Goal: Information Seeking & Learning: Learn about a topic

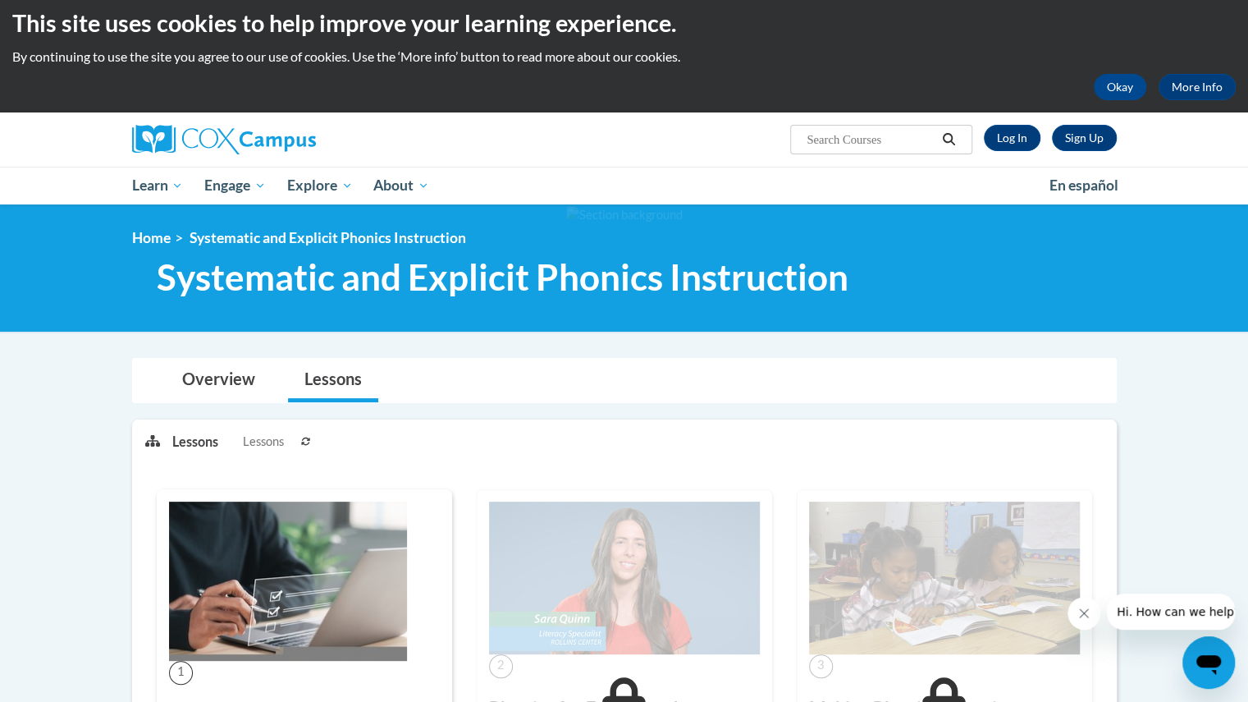
scroll to position [9, 0]
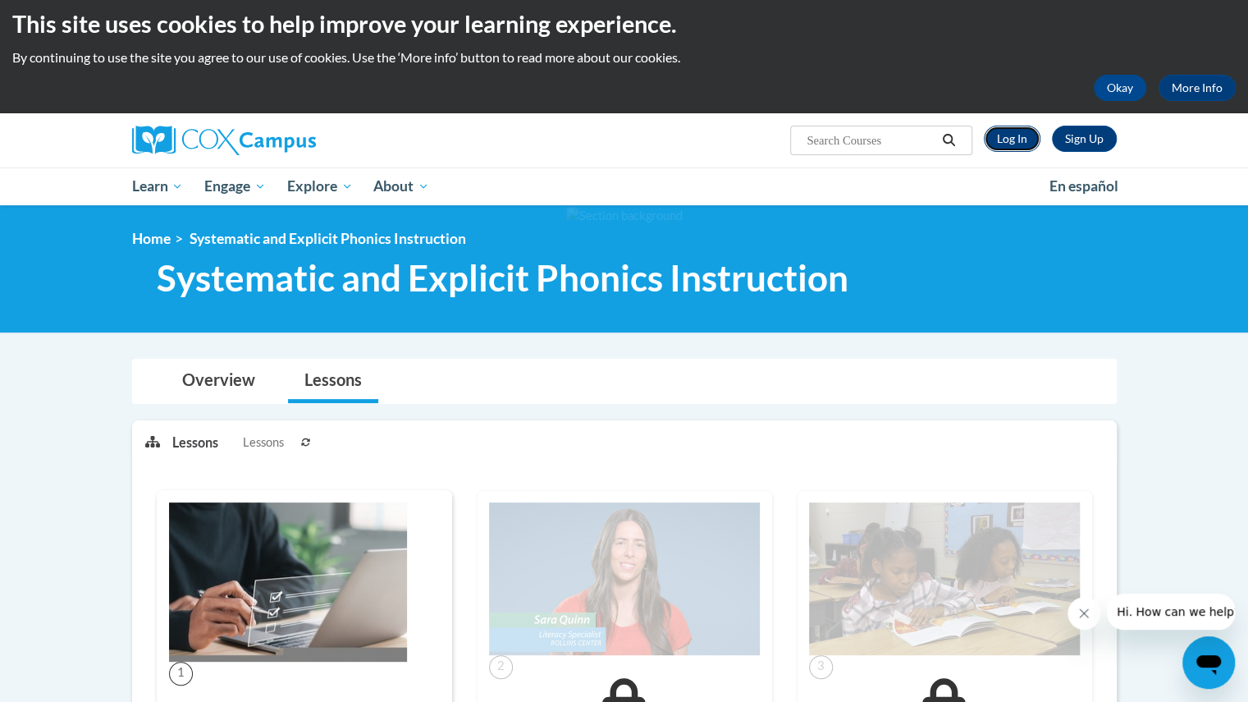
click at [1010, 135] on link "Log In" at bounding box center [1012, 139] width 57 height 26
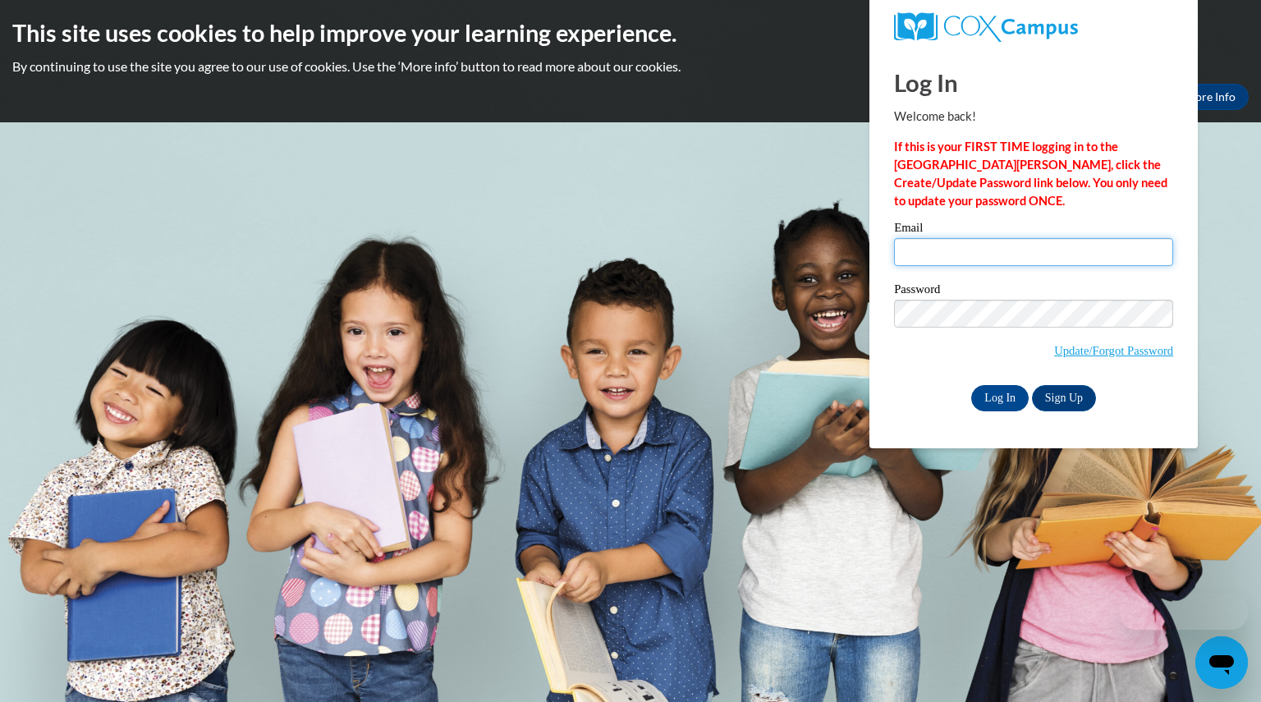
type input "karllbo@aasd.k12.wi.us"
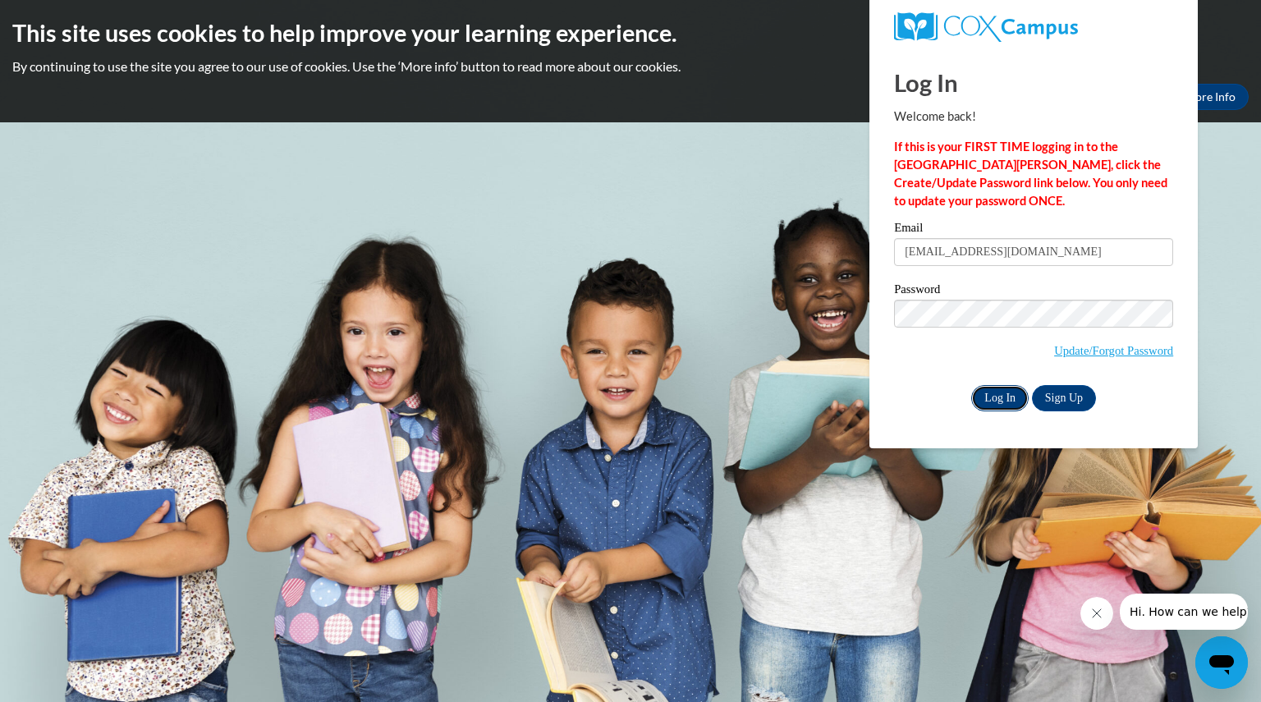
click at [1001, 403] on input "Log In" at bounding box center [999, 398] width 57 height 26
click at [990, 385] on input "Log In" at bounding box center [999, 398] width 57 height 26
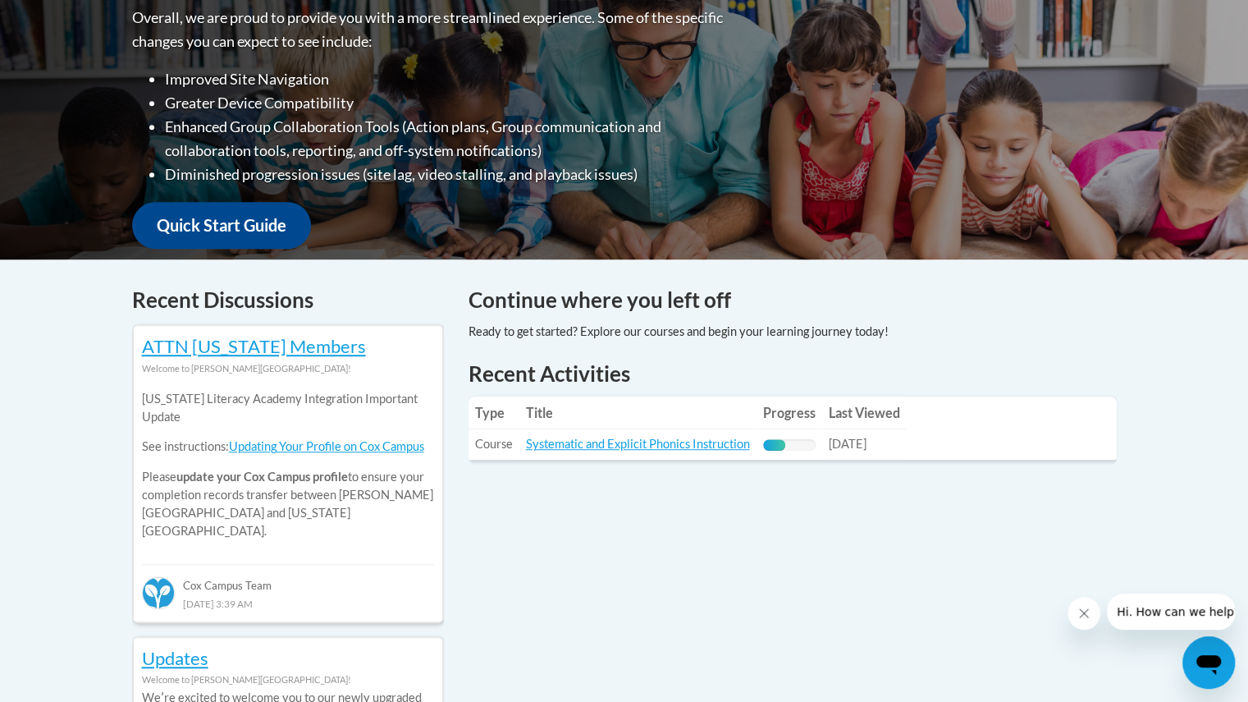
scroll to position [440, 0]
click at [670, 444] on link "Systematic and Explicit Phonics Instruction" at bounding box center [638, 443] width 224 height 14
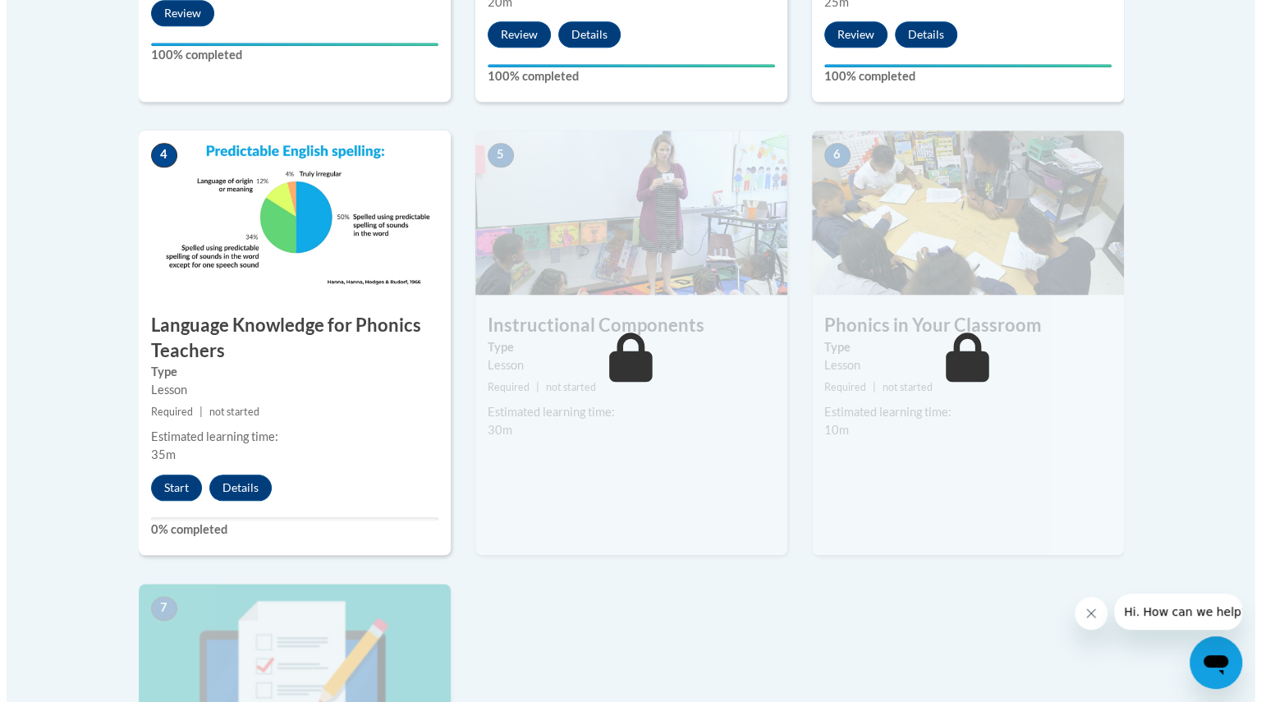
scroll to position [850, 0]
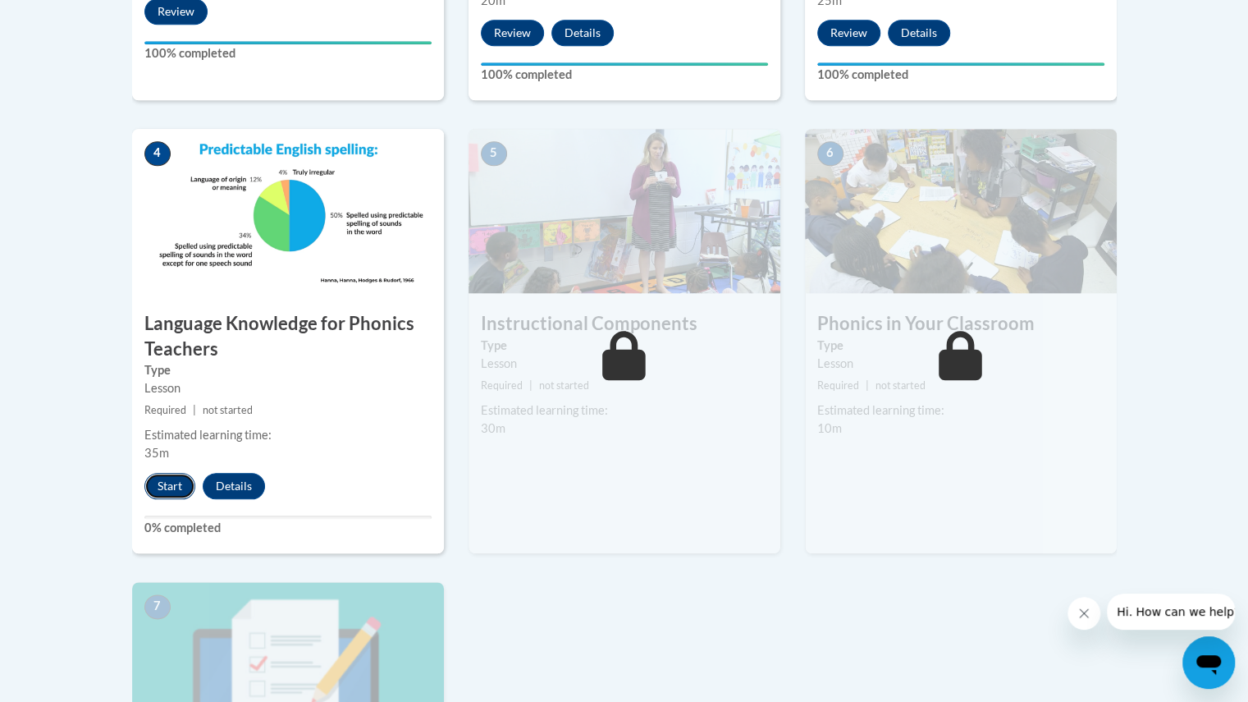
click at [174, 483] on button "Start" at bounding box center [169, 486] width 51 height 26
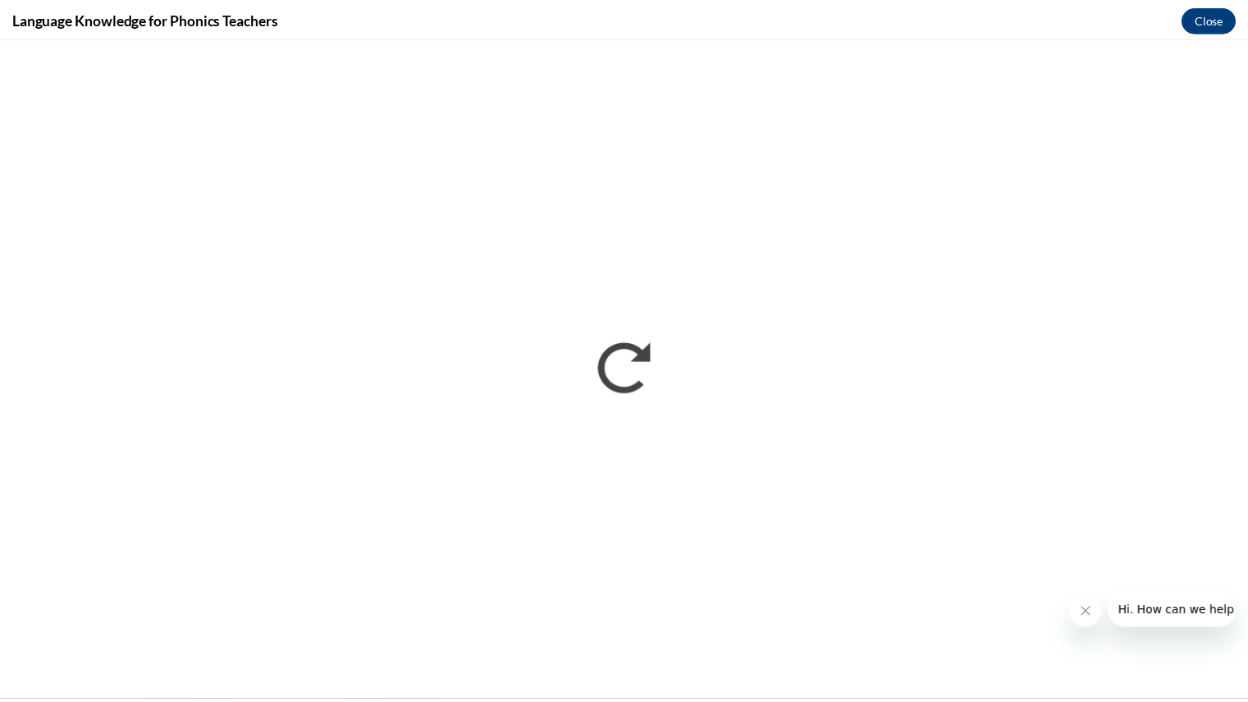
scroll to position [0, 0]
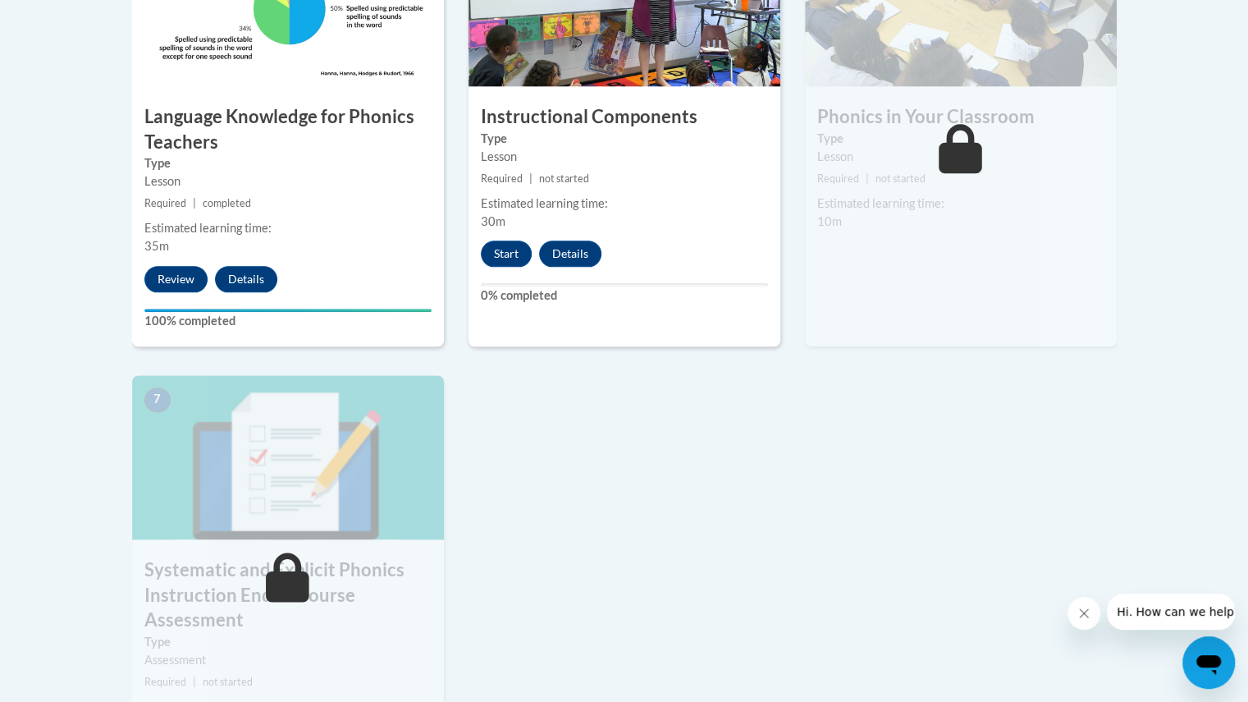
scroll to position [1058, 0]
